Goal: Find specific page/section: Find specific page/section

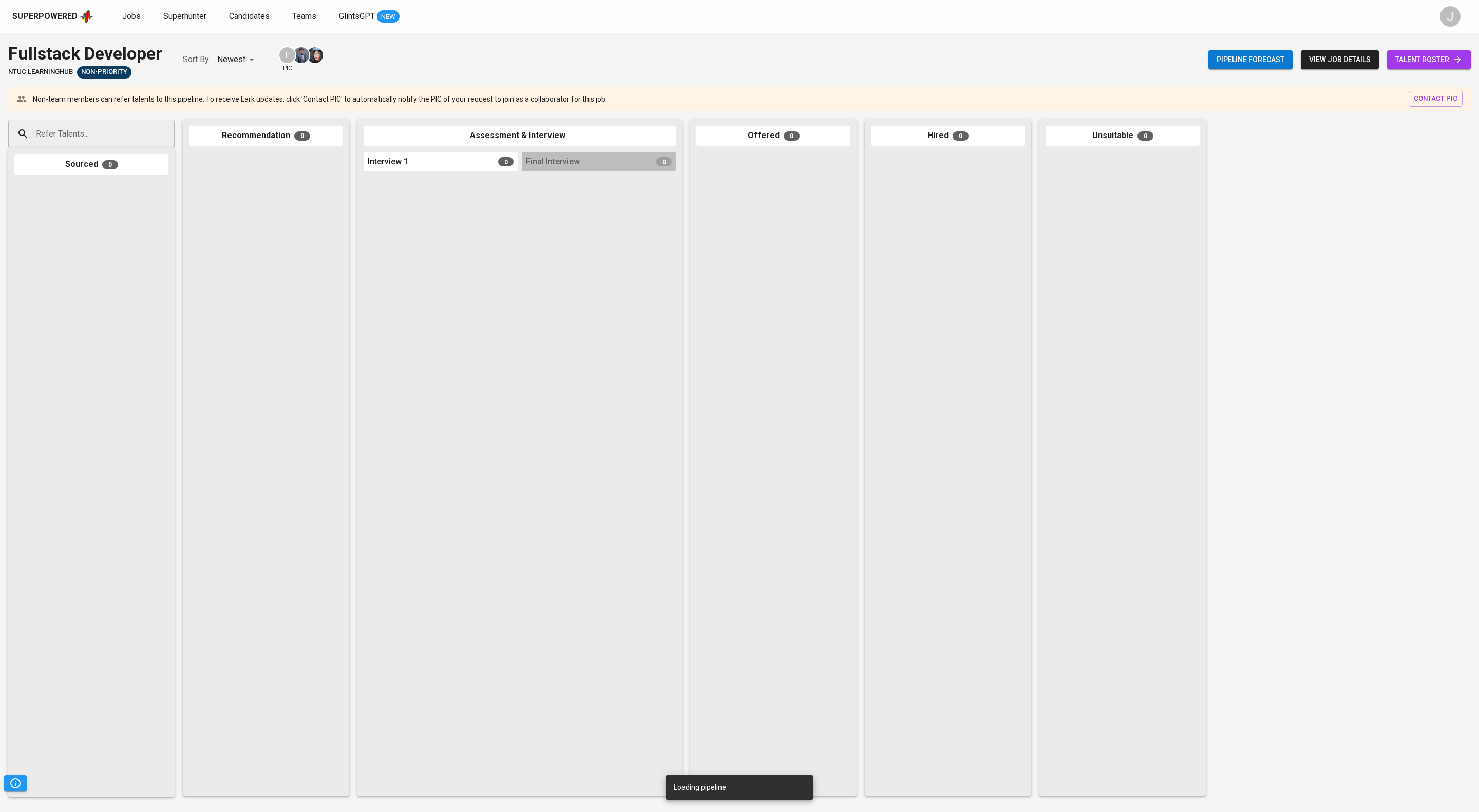
click at [1408, 61] on span "talent roster" at bounding box center [1429, 59] width 67 height 13
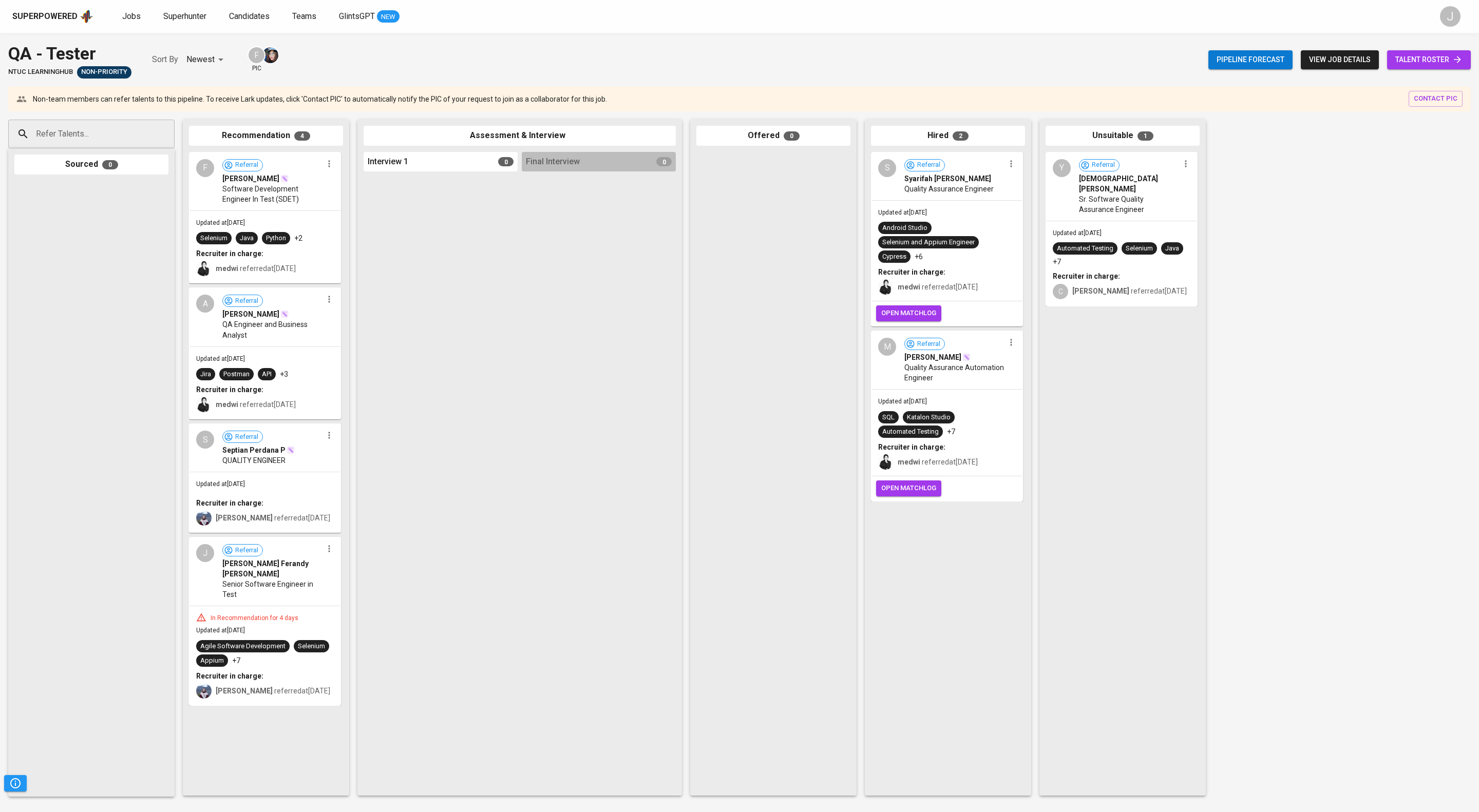
click at [1420, 57] on span "talent roster" at bounding box center [1429, 59] width 67 height 13
